Goal: Information Seeking & Learning: Find specific page/section

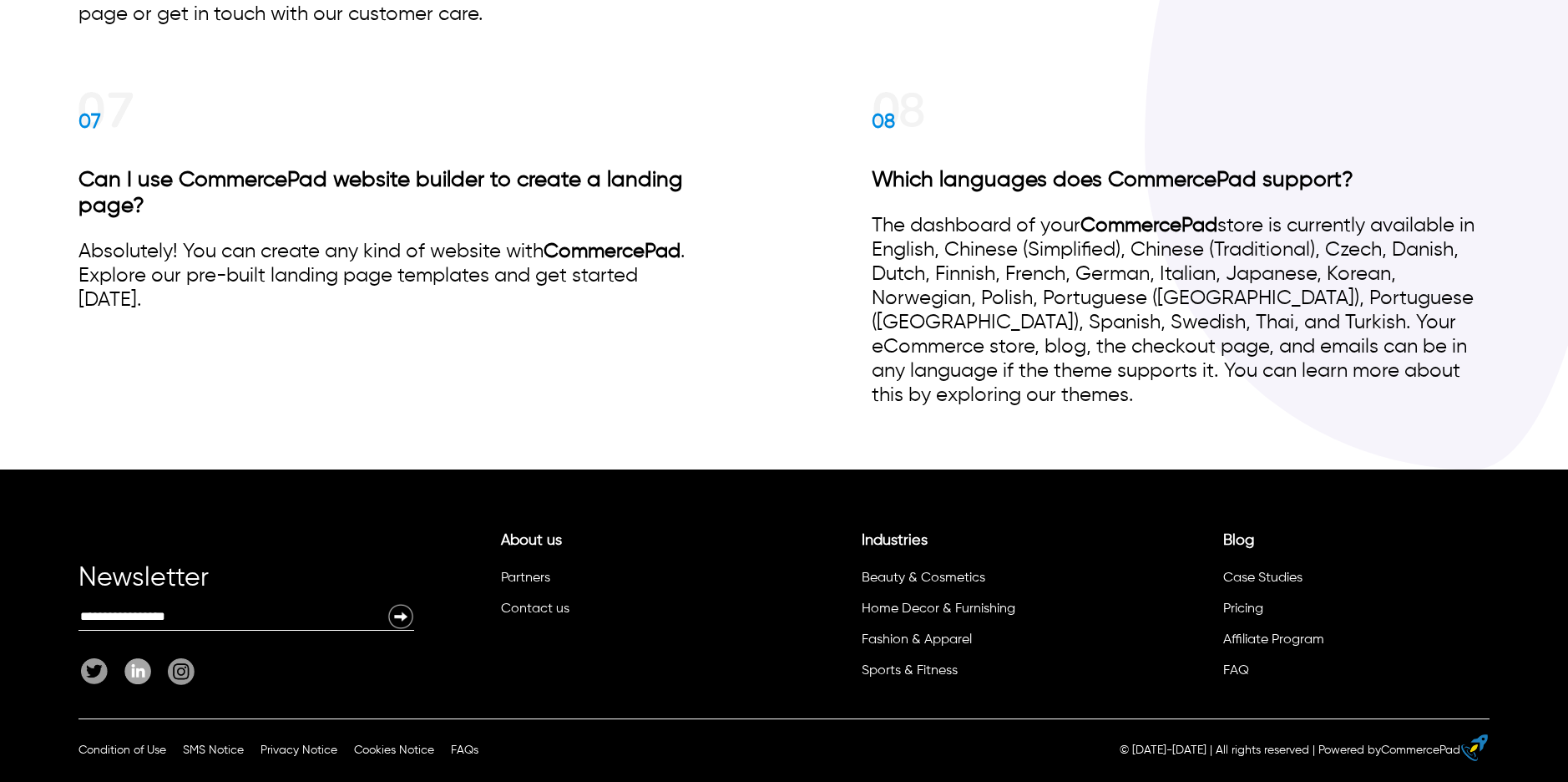
scroll to position [3544, 0]
drag, startPoint x: 1267, startPoint y: 678, endPoint x: 1213, endPoint y: 674, distance: 54.1
click at [1213, 674] on ul "Blog Case Studies Pricing Affiliate Program FAQ" at bounding box center [1351, 610] width 277 height 158
drag, startPoint x: 501, startPoint y: 757, endPoint x: 454, endPoint y: 752, distance: 47.3
click at [454, 752] on div "Condition of Use SMS Notice Privacy Notice Cookies Notice FAQs Condition of Use…" at bounding box center [784, 750] width 1411 height 63
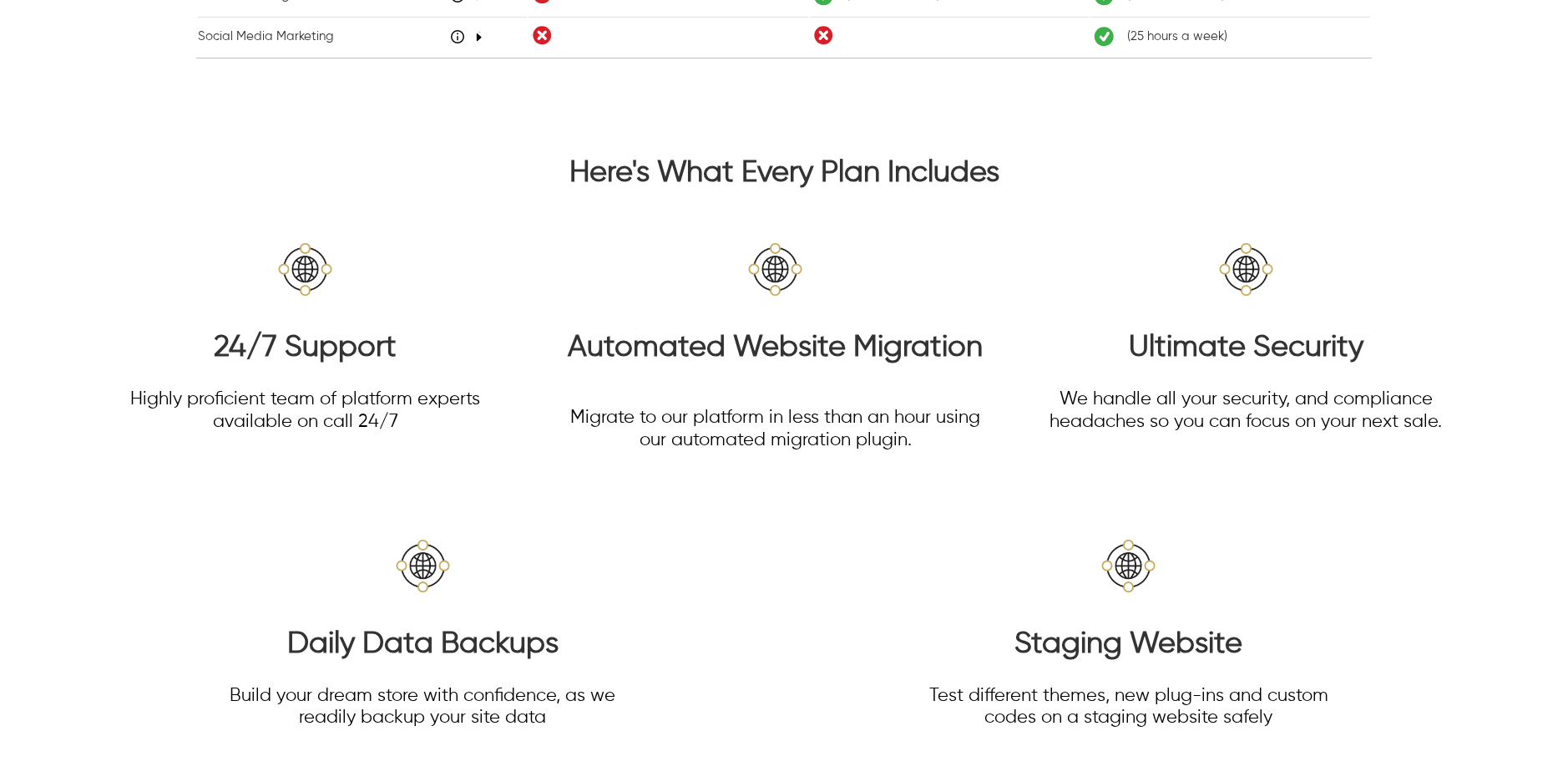
scroll to position [0, 0]
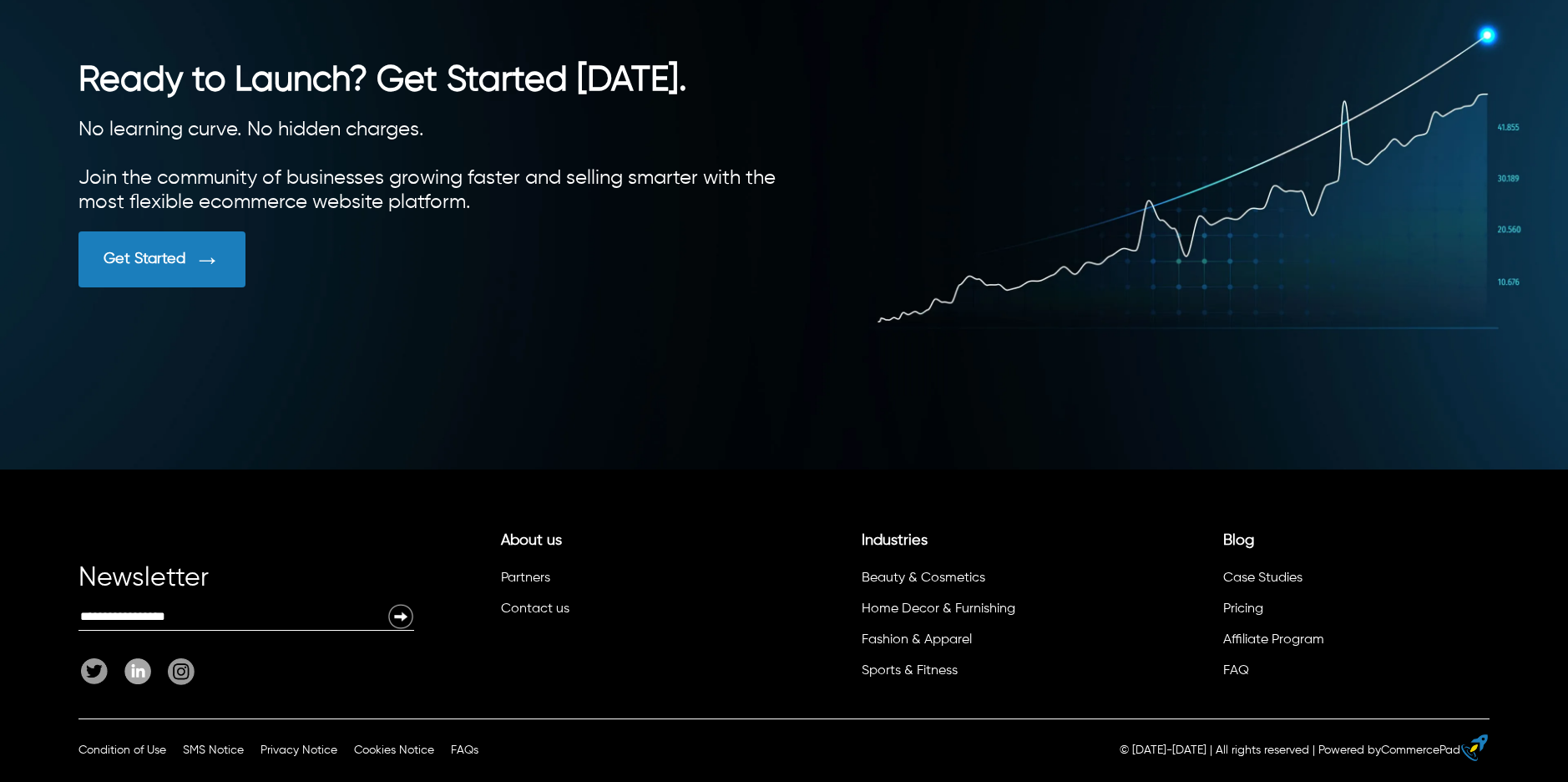
scroll to position [4667, 0]
